Goal: Navigation & Orientation: Find specific page/section

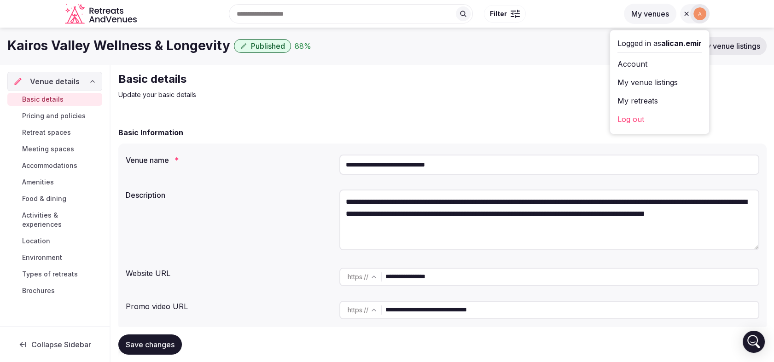
click at [105, 12] on icon "Retreats and Venues company logo" at bounding box center [102, 14] width 74 height 21
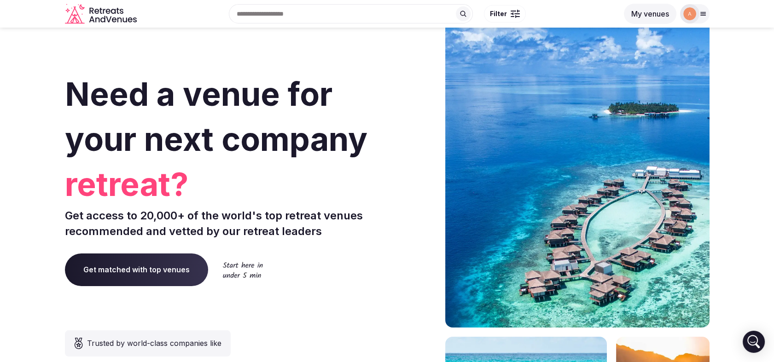
click at [710, 8] on div "Recent searches Datça, [GEOGRAPHIC_DATA], 48900 Datça/[GEOGRAPHIC_DATA], [GEOGR…" at bounding box center [387, 14] width 774 height 28
click at [705, 11] on icon at bounding box center [702, 13] width 7 height 7
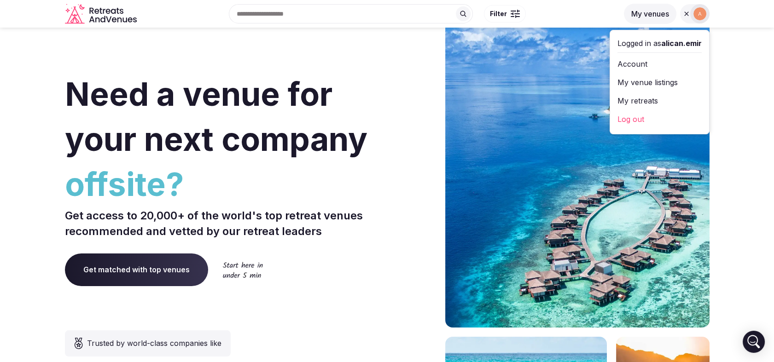
click at [633, 89] on link "My venue listings" at bounding box center [659, 82] width 84 height 15
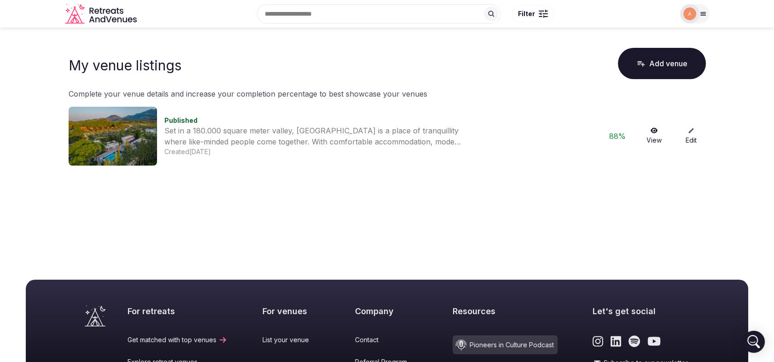
click at [655, 130] on icon at bounding box center [653, 130] width 7 height 6
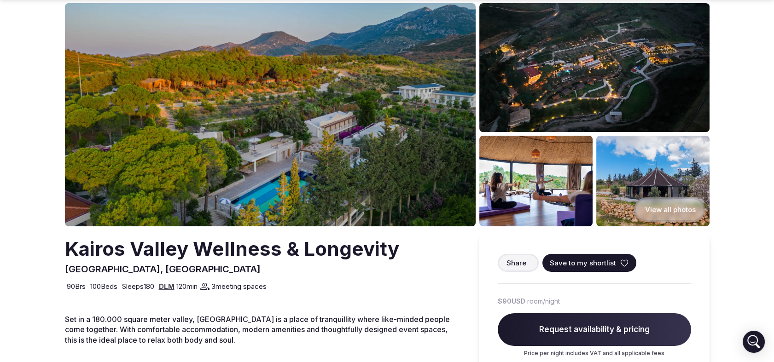
scroll to position [51, 0]
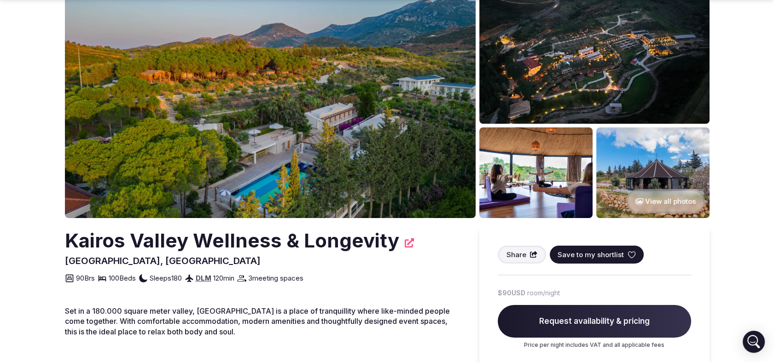
click at [302, 105] on img at bounding box center [270, 106] width 411 height 223
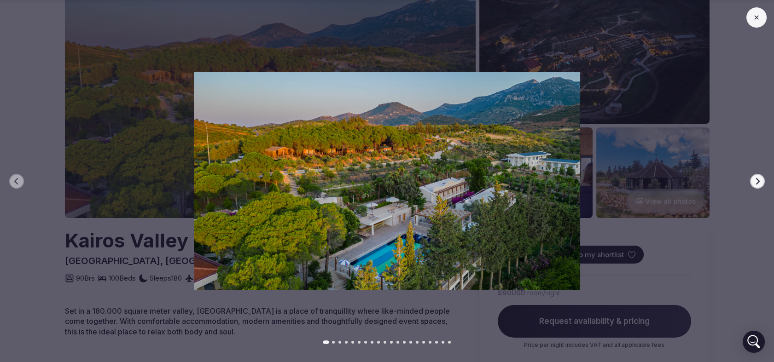
click at [760, 181] on icon "button" at bounding box center [756, 181] width 7 height 7
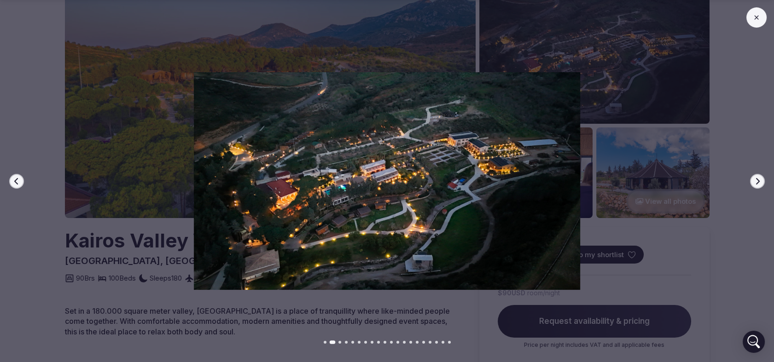
click at [760, 181] on icon "button" at bounding box center [756, 181] width 7 height 7
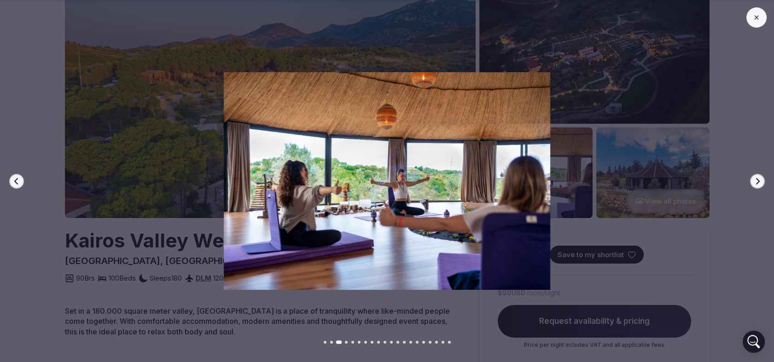
click at [760, 181] on icon "button" at bounding box center [756, 181] width 7 height 7
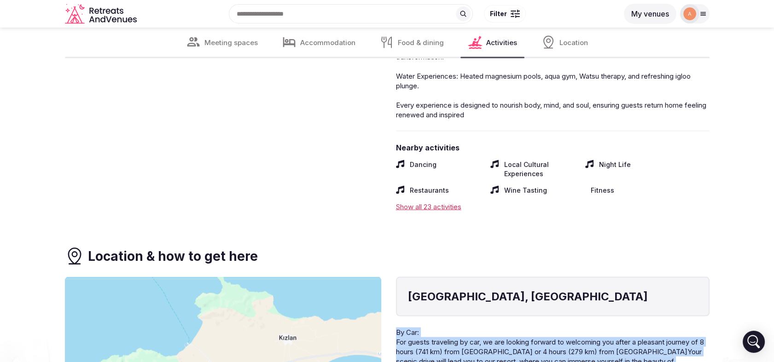
scroll to position [3960, 0]
